Goal: Task Accomplishment & Management: Complete application form

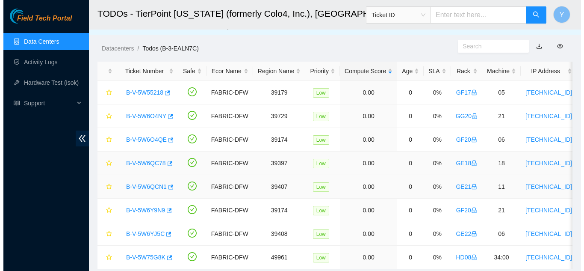
scroll to position [42, 0]
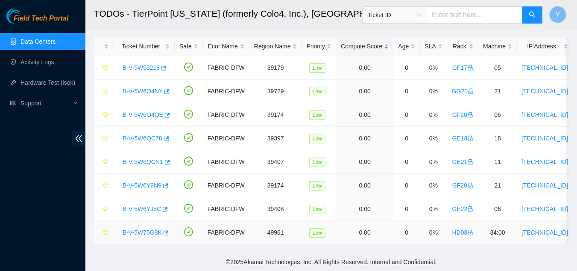
click at [141, 229] on link "B-V-5W75G8K" at bounding box center [142, 232] width 39 height 7
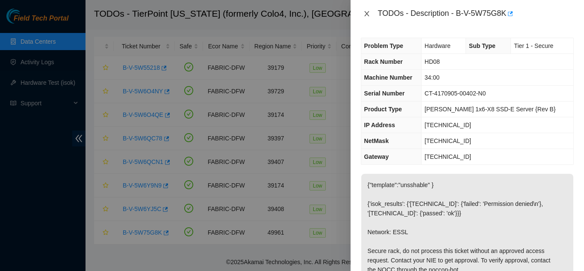
click at [368, 13] on icon "close" at bounding box center [366, 13] width 5 height 5
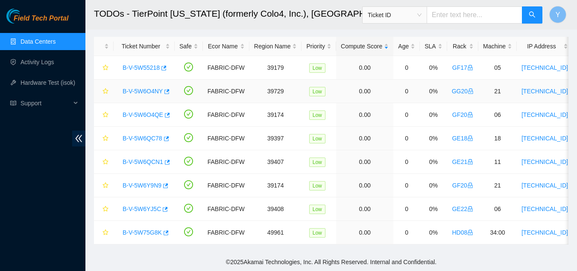
click at [149, 88] on link "B-V-5W6O4NY" at bounding box center [143, 91] width 40 height 7
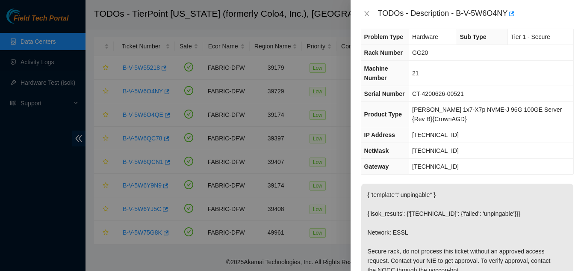
scroll to position [8, 0]
click at [368, 13] on icon "close" at bounding box center [366, 13] width 5 height 5
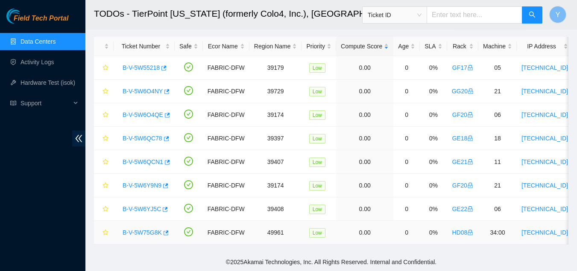
click at [143, 229] on link "B-V-5W75G8K" at bounding box center [142, 232] width 39 height 7
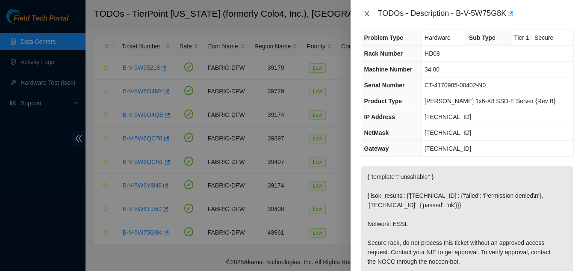
click at [364, 13] on icon "close" at bounding box center [366, 13] width 7 height 7
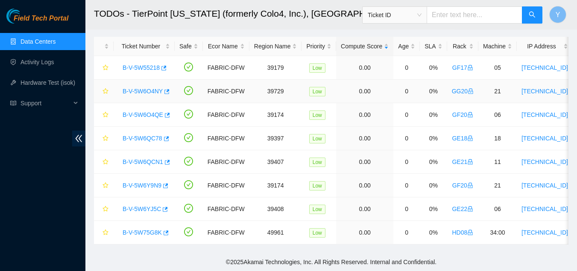
click at [150, 88] on link "B-V-5W6O4NY" at bounding box center [143, 91] width 40 height 7
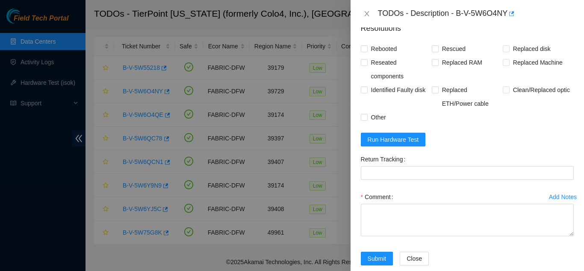
scroll to position [423, 0]
click at [394, 144] on span "Run Hardware Test" at bounding box center [393, 138] width 51 height 9
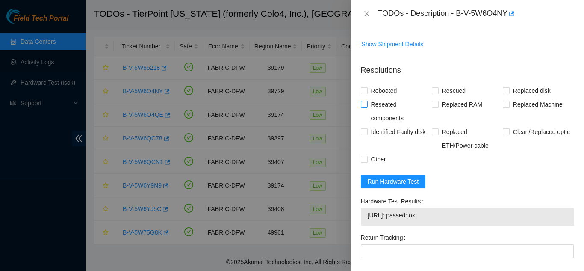
scroll to position [380, 0]
click at [361, 94] on input "Rebooted" at bounding box center [364, 91] width 6 height 6
checkbox input "true"
click at [435, 94] on input "Rescued" at bounding box center [435, 91] width 6 height 6
checkbox input "true"
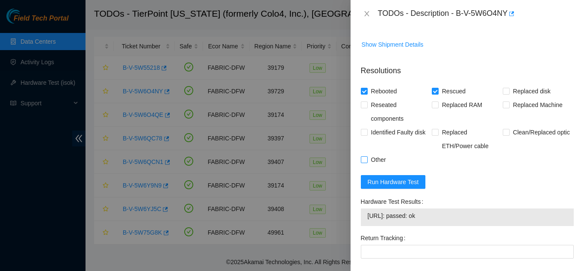
click at [362, 162] on input "Other" at bounding box center [364, 159] width 6 height 6
checkbox input "true"
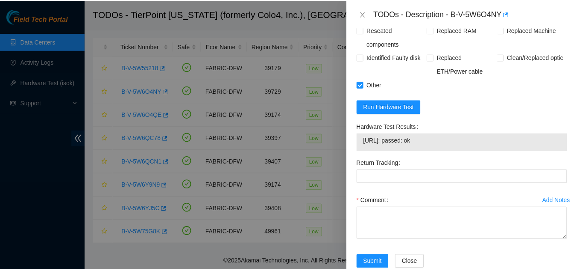
scroll to position [493, 0]
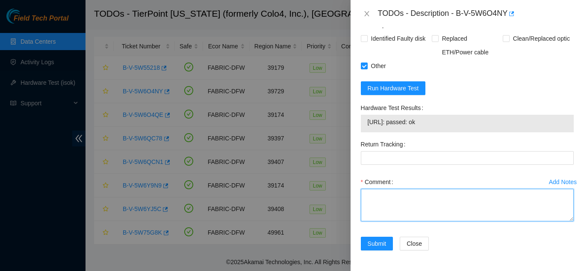
click at [392, 198] on textarea "Comment" at bounding box center [467, 204] width 213 height 32
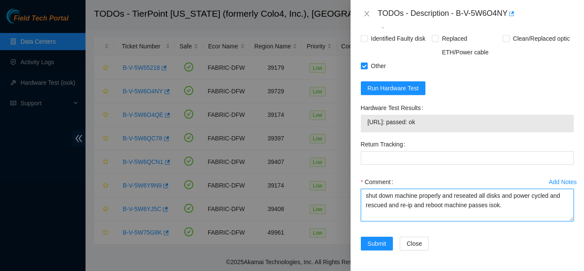
drag, startPoint x: 502, startPoint y: 209, endPoint x: 365, endPoint y: 195, distance: 137.4
click at [365, 195] on textarea "shut down machine properly and reseated all disks and power cycled and rescued …" at bounding box center [467, 204] width 213 height 32
type textarea "shut down machine properly and reseated all disks and power cycled and rescued …"
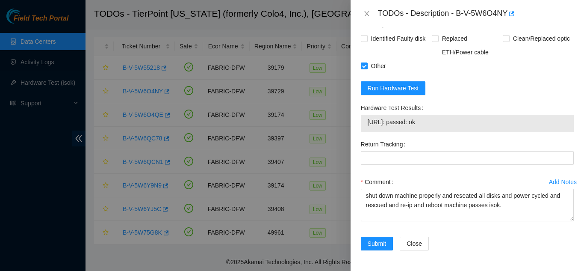
click at [441, 177] on div "Comment" at bounding box center [467, 182] width 213 height 14
click at [377, 241] on span "Submit" at bounding box center [377, 242] width 19 height 9
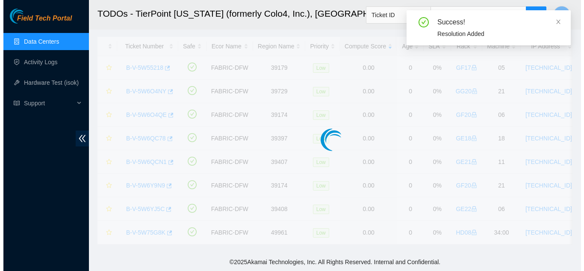
scroll to position [19, 0]
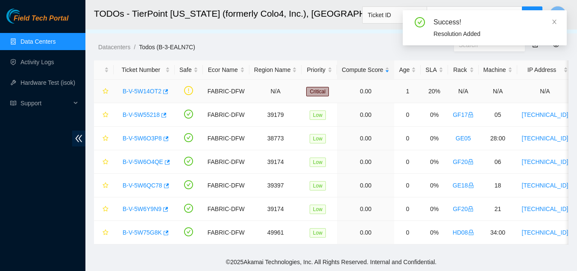
click at [145, 88] on link "B-V-5W14OT2" at bounding box center [142, 91] width 39 height 7
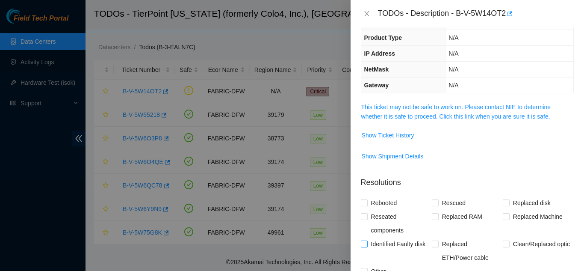
scroll to position [0, 0]
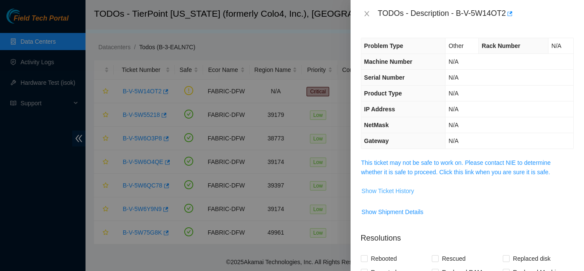
click at [408, 189] on span "Show Ticket History" at bounding box center [388, 190] width 53 height 9
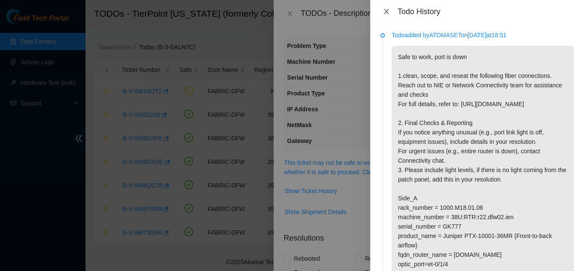
click at [385, 10] on icon "close" at bounding box center [386, 11] width 7 height 7
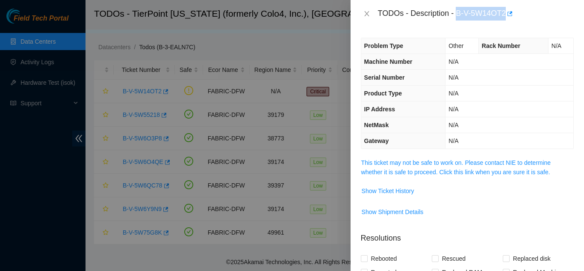
drag, startPoint x: 457, startPoint y: 14, endPoint x: 506, endPoint y: 12, distance: 48.8
click at [506, 12] on div "TODOs - Description - B-V-5W14OT2" at bounding box center [476, 14] width 196 height 14
copy div "B-V-5W14OT2"
click at [397, 191] on span "Show Ticket History" at bounding box center [388, 190] width 53 height 9
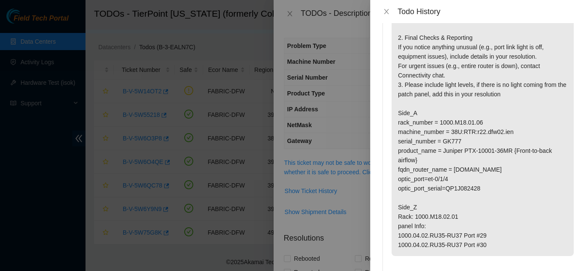
scroll to position [85, 0]
drag, startPoint x: 439, startPoint y: 131, endPoint x: 483, endPoint y: 130, distance: 43.6
click at [483, 130] on p "Safe to work, port is down 1.clean, scope, and reseat the following fiber conne…" at bounding box center [482, 107] width 182 height 295
copy p "1000.M18.01.06"
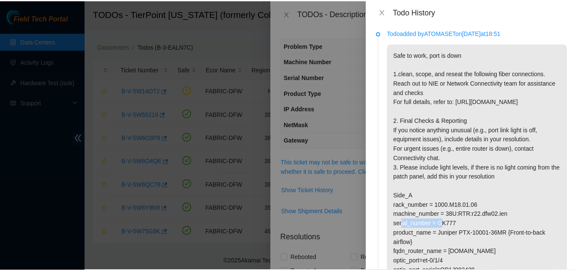
scroll to position [0, 0]
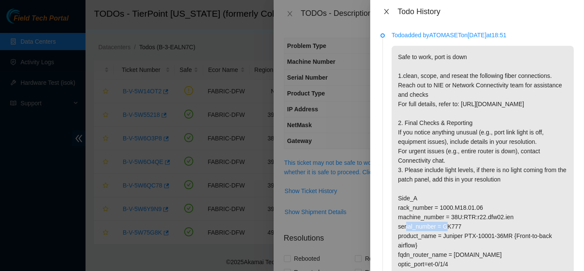
click at [388, 12] on icon "close" at bounding box center [386, 11] width 7 height 7
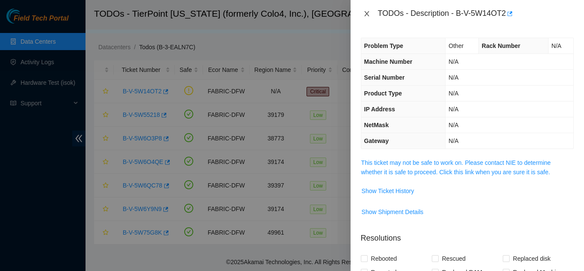
click at [367, 15] on icon "close" at bounding box center [366, 13] width 7 height 7
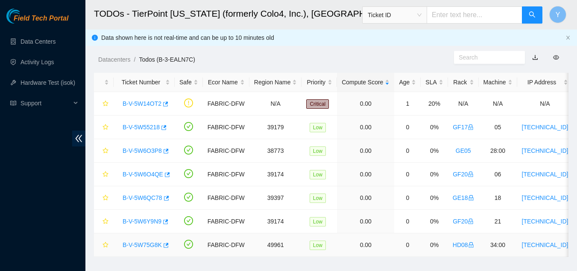
click at [138, 244] on link "B-V-5W75G8K" at bounding box center [142, 244] width 39 height 7
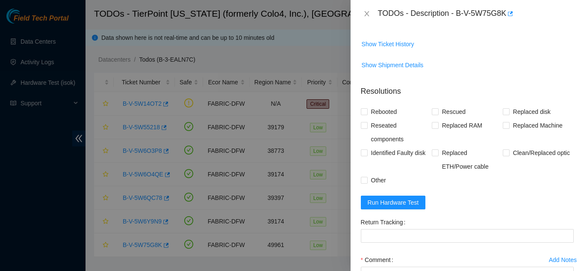
scroll to position [385, 0]
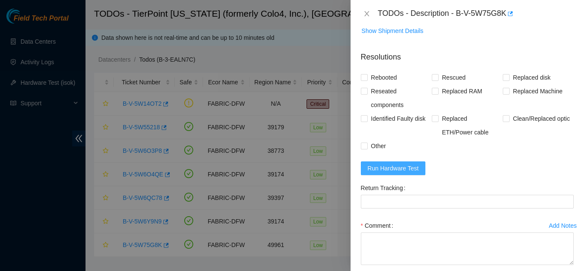
click at [395, 173] on span "Run Hardware Test" at bounding box center [393, 167] width 51 height 9
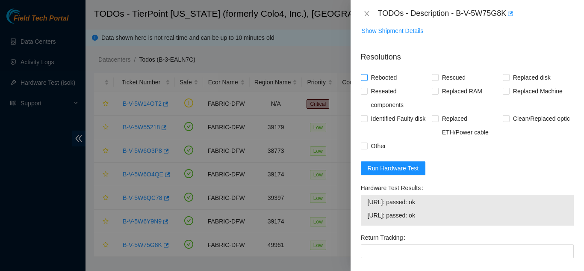
click at [365, 80] on input "Rebooted" at bounding box center [364, 77] width 6 height 6
checkbox input "true"
click at [433, 80] on input "Rescued" at bounding box center [435, 77] width 6 height 6
checkbox input "true"
click at [365, 148] on input "Other" at bounding box center [364, 145] width 6 height 6
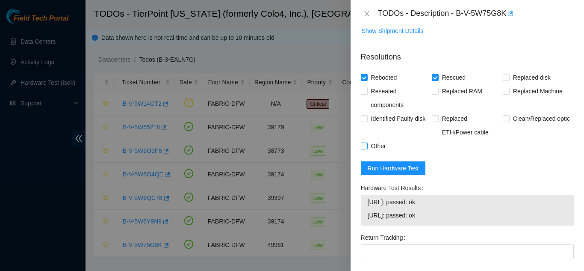
checkbox input "true"
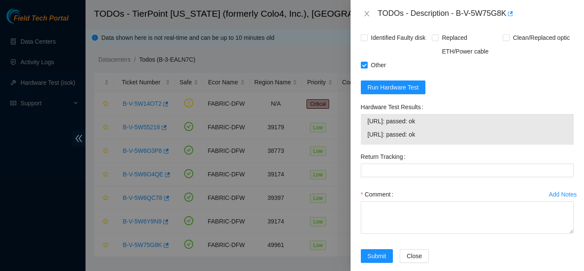
scroll to position [470, 0]
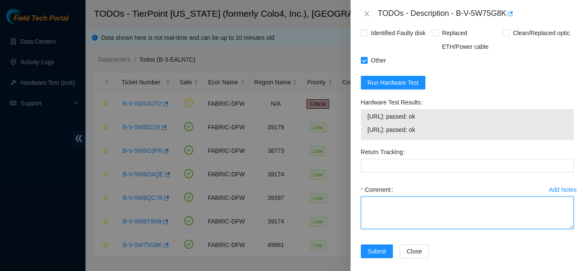
click at [401, 220] on textarea "Comment" at bounding box center [467, 212] width 213 height 32
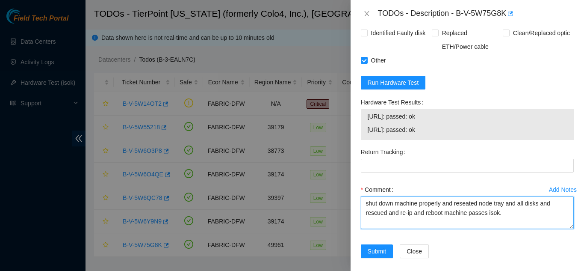
drag, startPoint x: 500, startPoint y: 233, endPoint x: 366, endPoint y: 220, distance: 134.0
click at [366, 220] on textarea "shut down machine properly and reseated node tray and all disks and rescued and…" at bounding box center [467, 212] width 213 height 32
type textarea "shut down machine properly and reseated node tray and all disks and rescued and…"
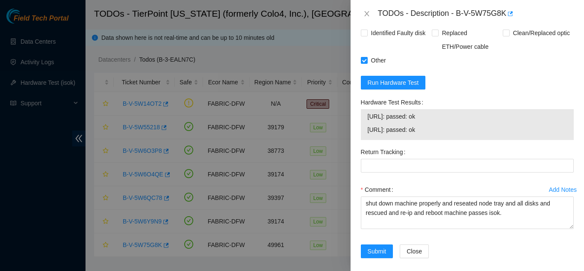
click at [440, 182] on div "Return Tracking" at bounding box center [467, 164] width 220 height 38
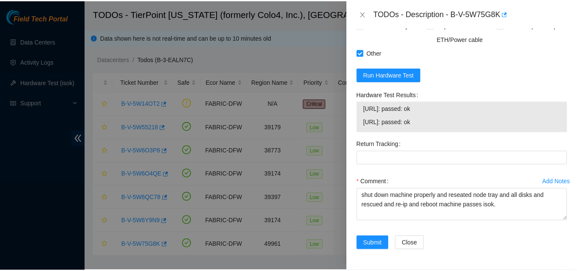
scroll to position [497, 0]
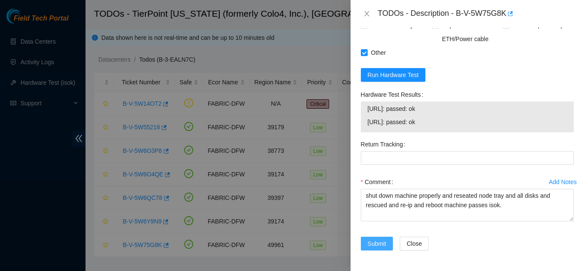
click at [377, 241] on span "Submit" at bounding box center [377, 242] width 19 height 9
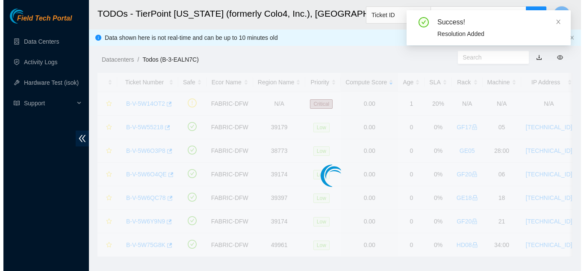
scroll to position [262, 0]
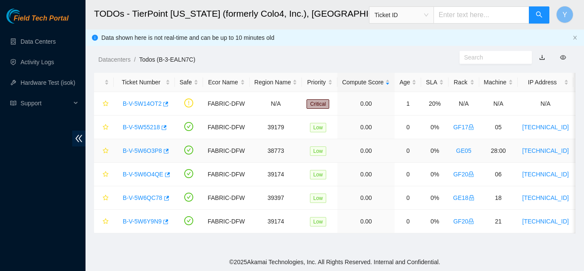
click at [144, 150] on link "B-V-5W6O3P8" at bounding box center [142, 150] width 39 height 7
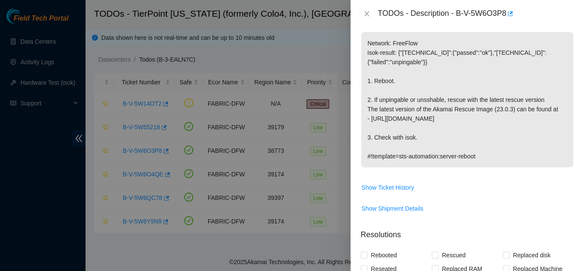
scroll to position [63, 0]
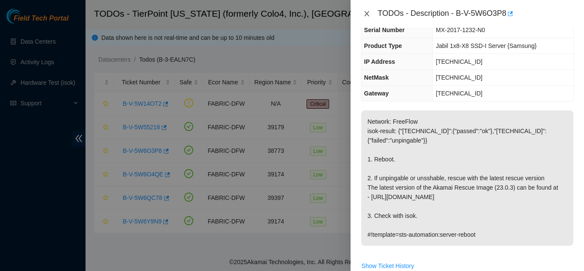
click at [367, 11] on icon "close" at bounding box center [366, 13] width 7 height 7
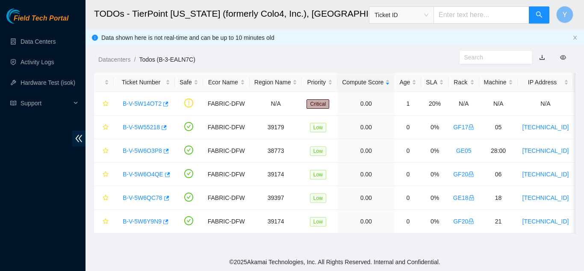
scroll to position [91, 0]
click at [147, 150] on link "B-V-5W6O3P8" at bounding box center [142, 150] width 39 height 7
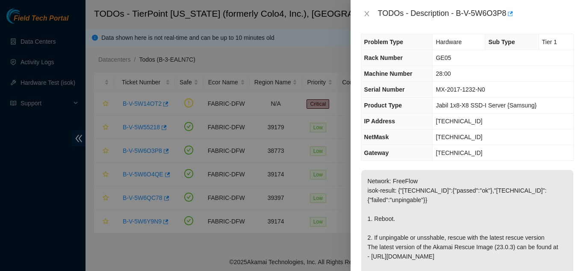
scroll to position [0, 0]
